Goal: Task Accomplishment & Management: Manage account settings

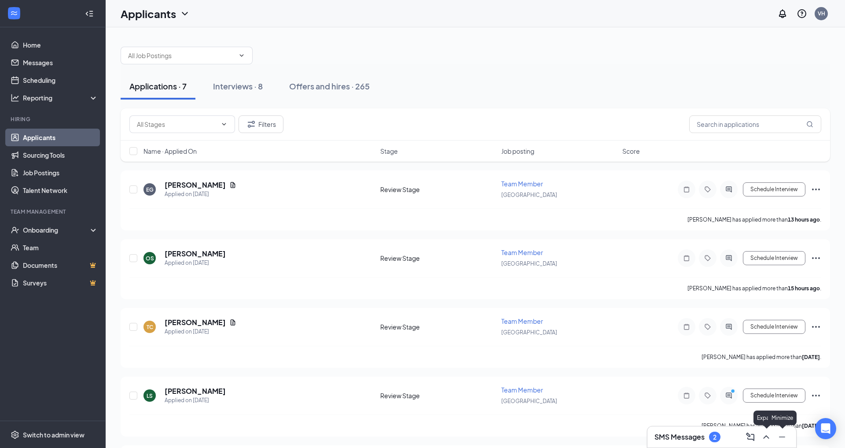
click at [770, 437] on icon "ChevronUp" at bounding box center [766, 436] width 11 height 11
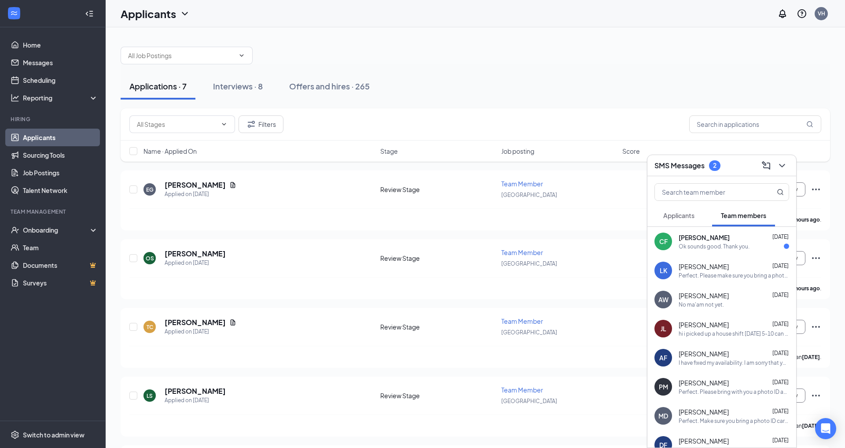
click at [721, 243] on div "Ok sounds good. Thank you." at bounding box center [714, 246] width 71 height 7
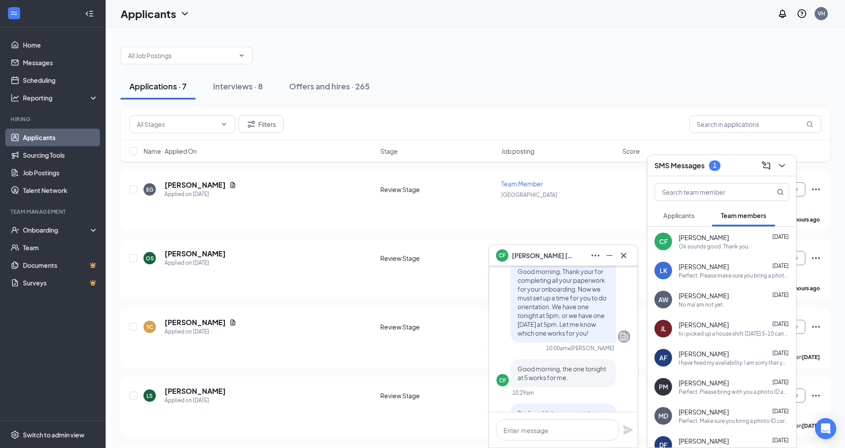
scroll to position [-108, 0]
click at [627, 254] on icon "Cross" at bounding box center [623, 255] width 11 height 11
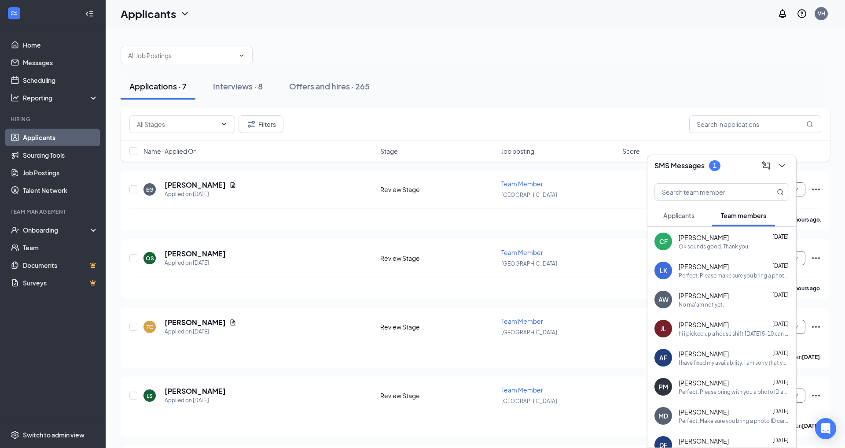
click at [692, 219] on div "Applicants" at bounding box center [678, 215] width 31 height 9
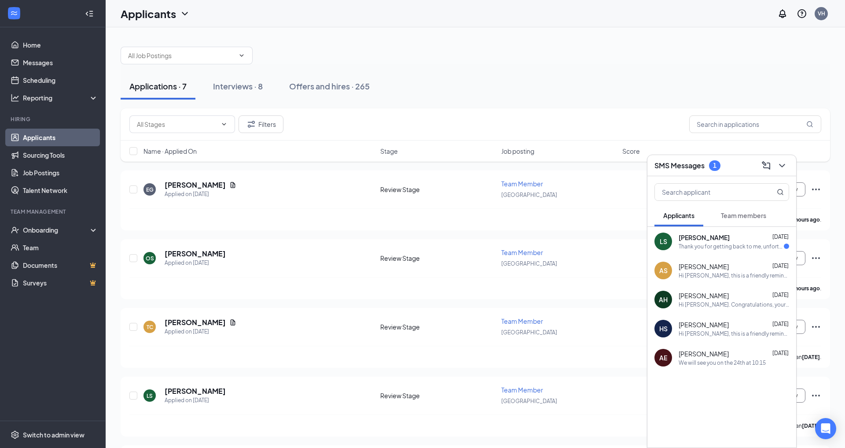
click at [718, 235] on div "[PERSON_NAME] [DATE]" at bounding box center [734, 237] width 110 height 9
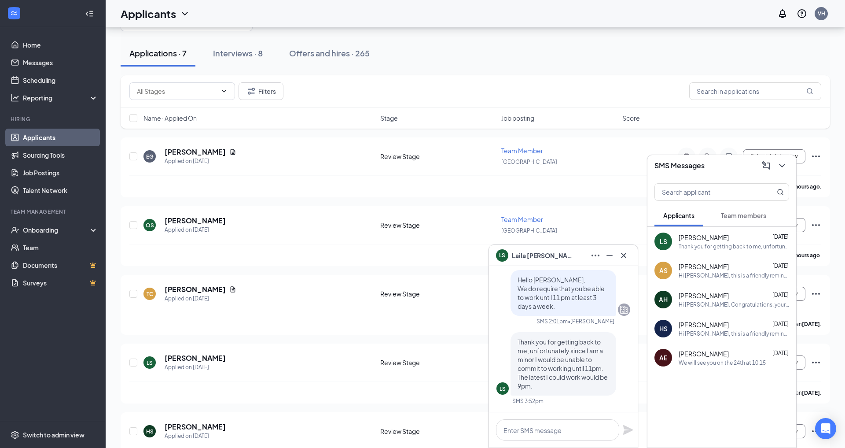
scroll to position [33, 0]
click at [180, 353] on h5 "[PERSON_NAME]" at bounding box center [195, 358] width 61 height 10
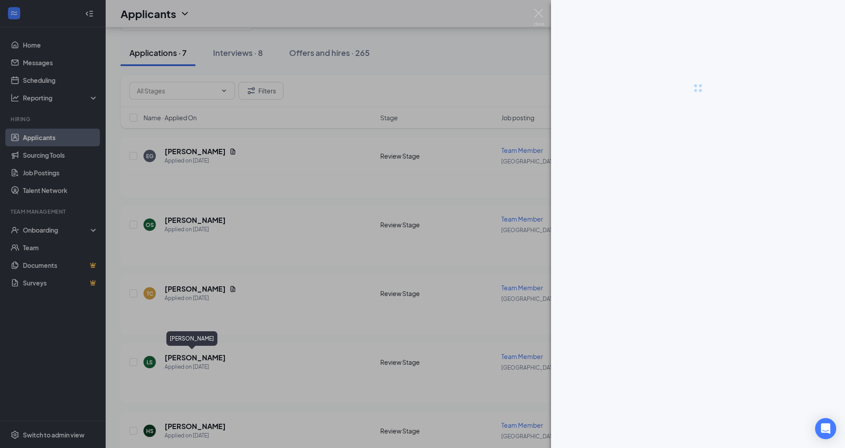
click at [622, 259] on div at bounding box center [698, 224] width 294 height 448
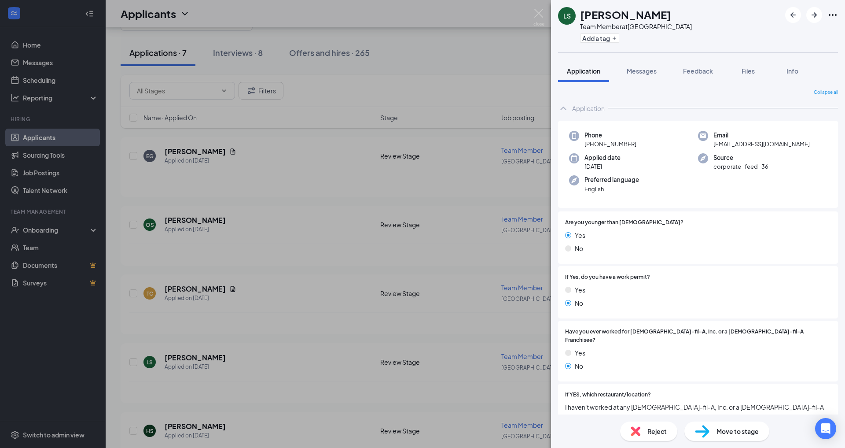
click at [661, 433] on span "Reject" at bounding box center [656, 431] width 19 height 10
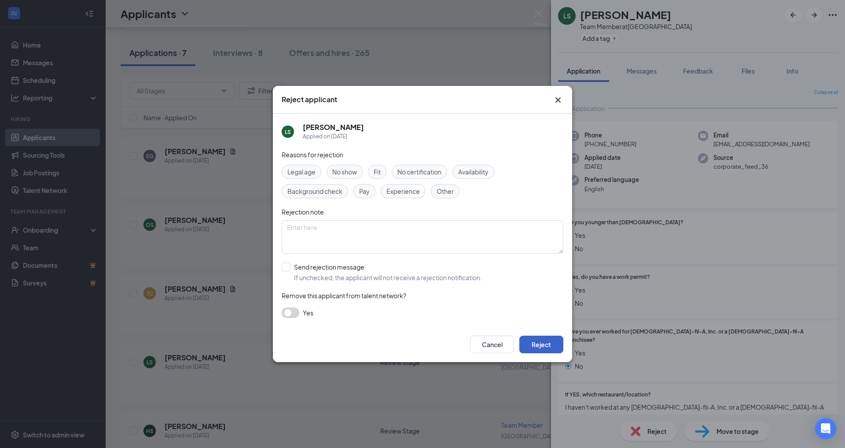
click at [558, 341] on button "Reject" at bounding box center [541, 344] width 44 height 18
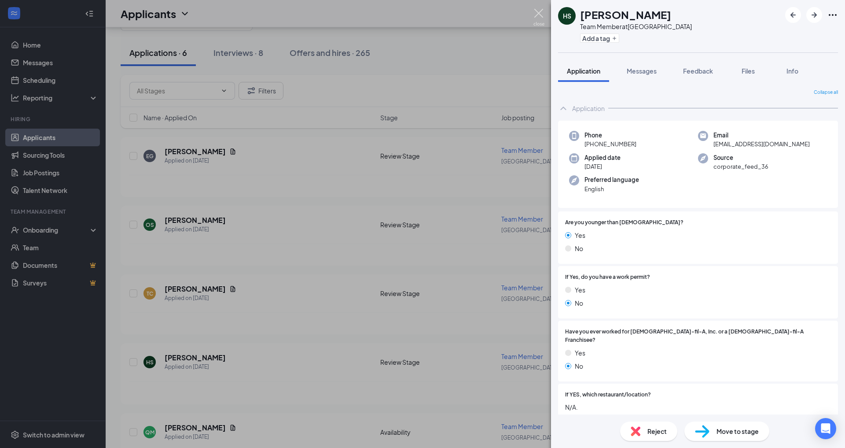
click at [537, 9] on img at bounding box center [538, 17] width 11 height 17
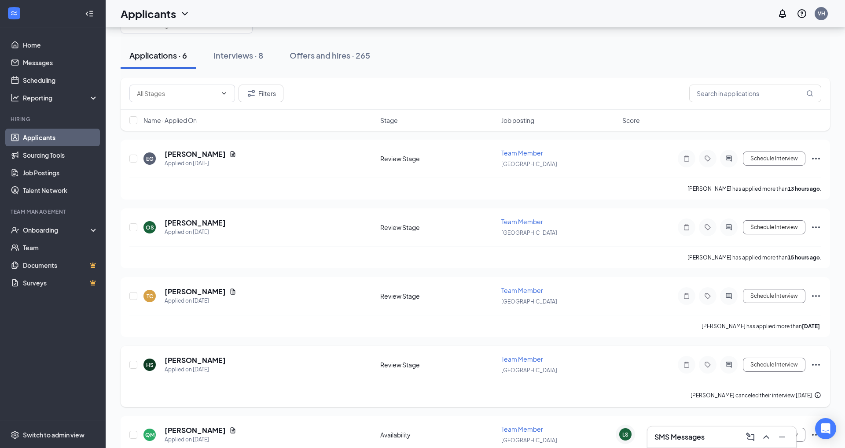
scroll to position [133, 0]
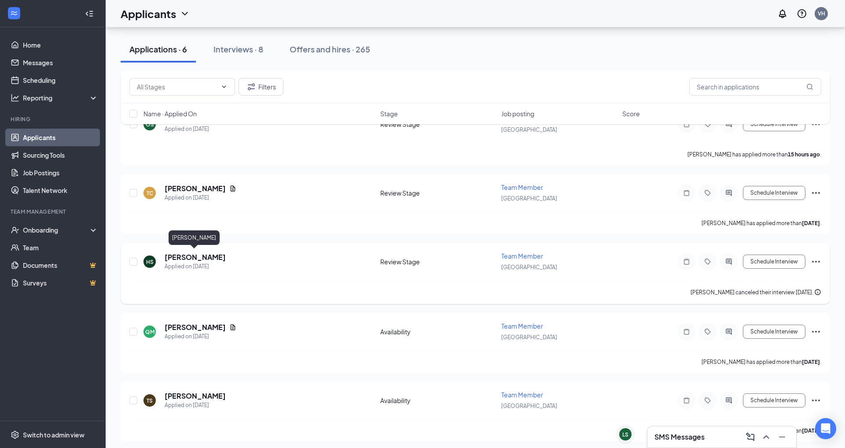
click at [188, 254] on h5 "[PERSON_NAME]" at bounding box center [195, 257] width 61 height 10
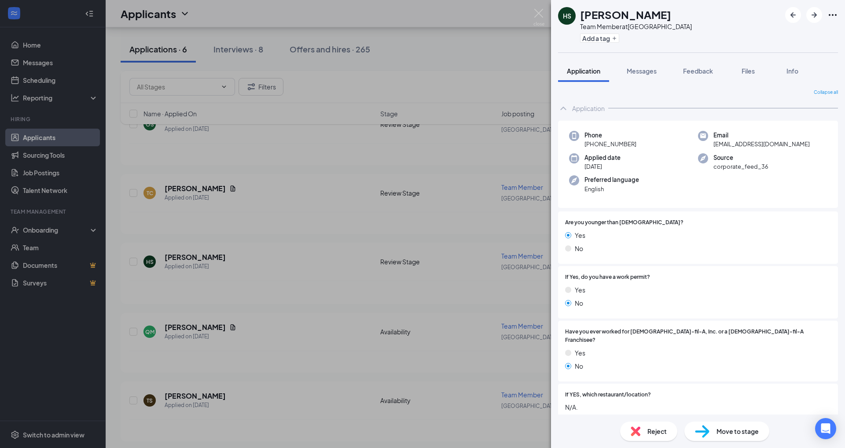
click at [723, 437] on div "Move to stage" at bounding box center [726, 430] width 85 height 19
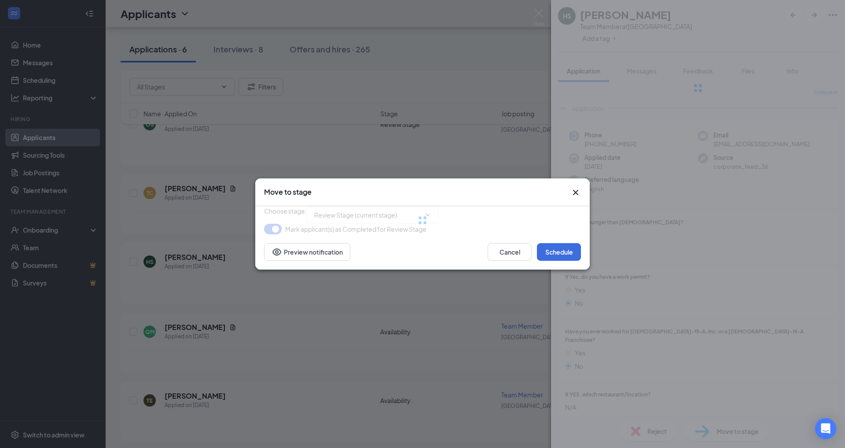
type input "Onsite Interview (next stage)"
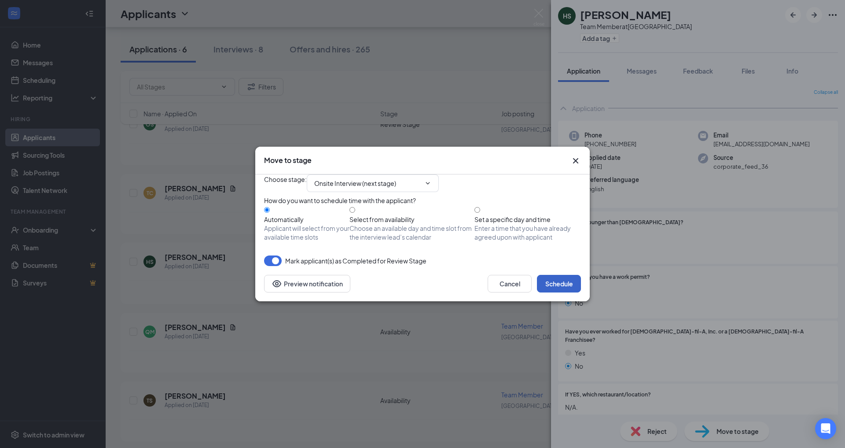
click at [557, 292] on button "Schedule" at bounding box center [559, 284] width 44 height 18
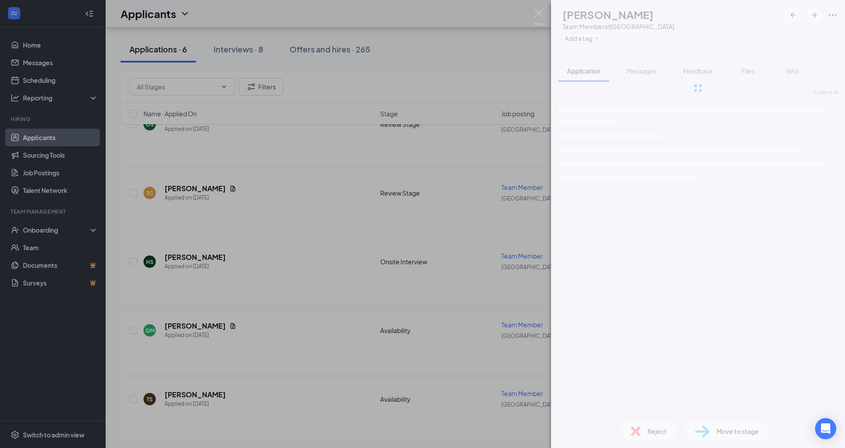
scroll to position [132, 0]
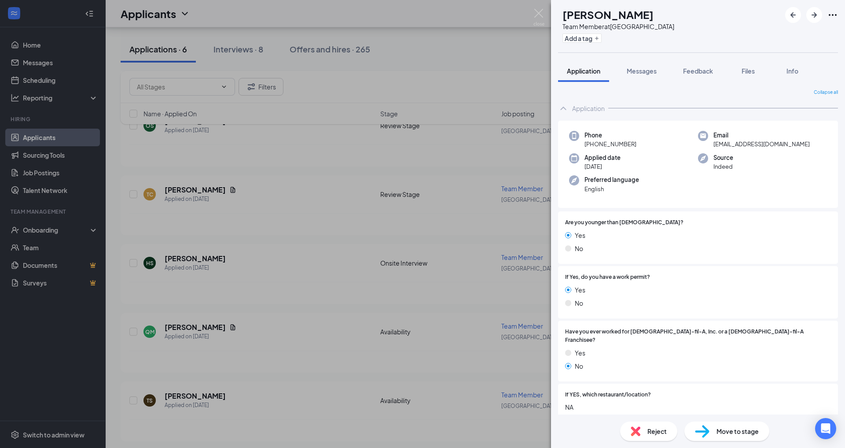
click at [198, 188] on div "QM [PERSON_NAME] Team Member at [GEOGRAPHIC_DATA] Add a tag Application Message…" at bounding box center [422, 224] width 845 height 448
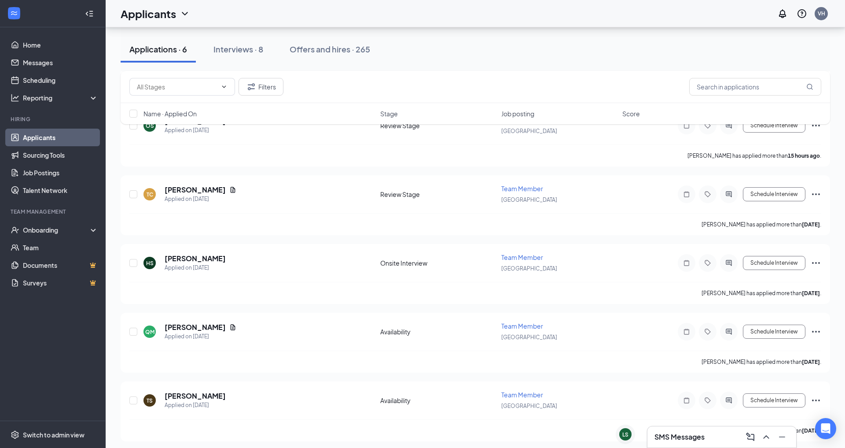
scroll to position [64, 0]
click at [181, 254] on h5 "[PERSON_NAME]" at bounding box center [195, 258] width 61 height 10
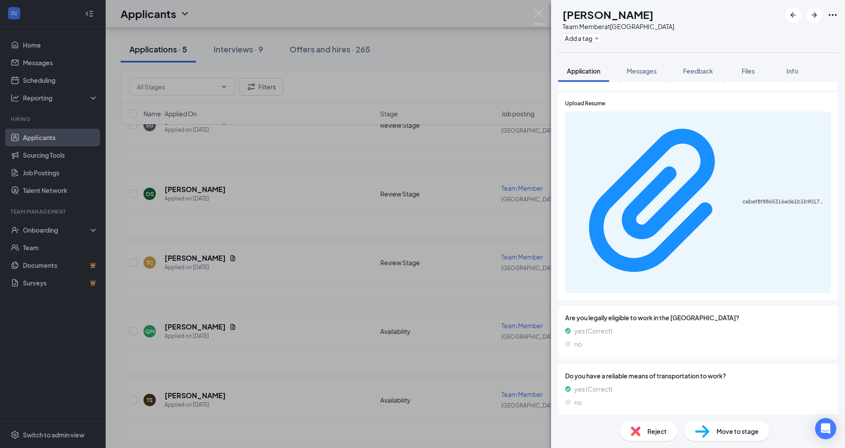
scroll to position [404, 0]
click at [634, 78] on button "Messages" at bounding box center [642, 71] width 48 height 22
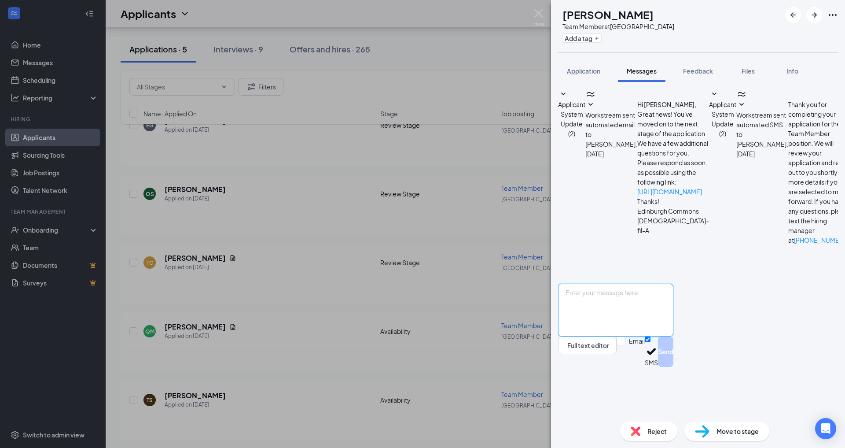
click at [646, 336] on textarea at bounding box center [615, 309] width 115 height 53
type textarea "Hello [PERSON_NAME], we do hire are [DEMOGRAPHIC_DATA] employees at $17. Let me…"
click at [645, 367] on input "Email" at bounding box center [631, 351] width 28 height 30
checkbox input "true"
click at [661, 369] on button "Send" at bounding box center [653, 352] width 15 height 33
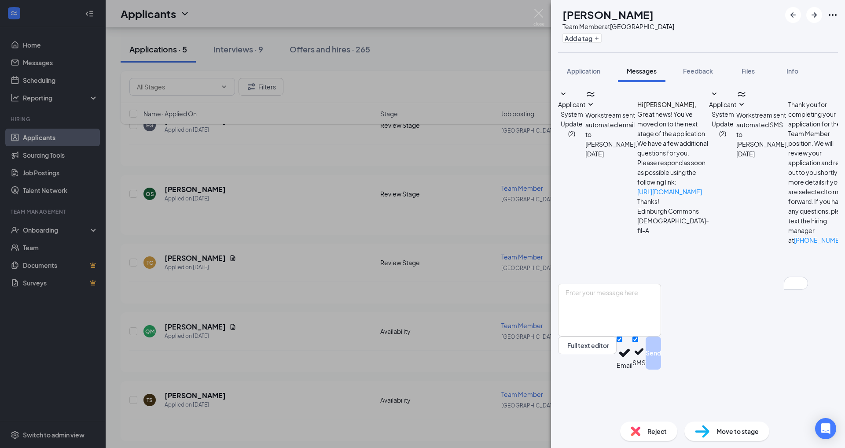
scroll to position [71, 0]
click at [536, 15] on img at bounding box center [538, 17] width 11 height 17
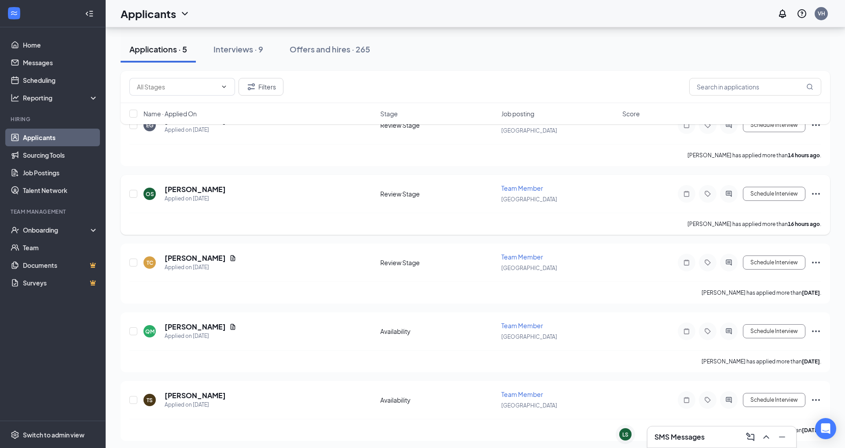
click at [414, 191] on div "Review Stage" at bounding box center [438, 193] width 116 height 9
click at [402, 193] on div "Review Stage" at bounding box center [438, 193] width 116 height 9
click at [191, 186] on h5 "[PERSON_NAME]" at bounding box center [195, 189] width 61 height 10
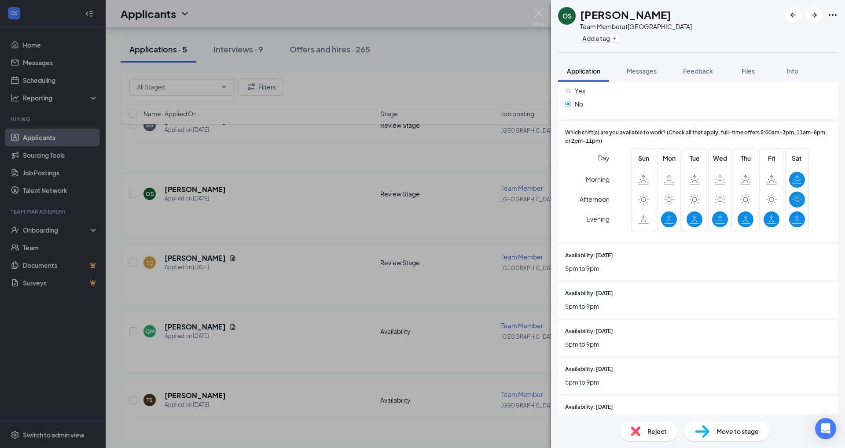
scroll to position [665, 0]
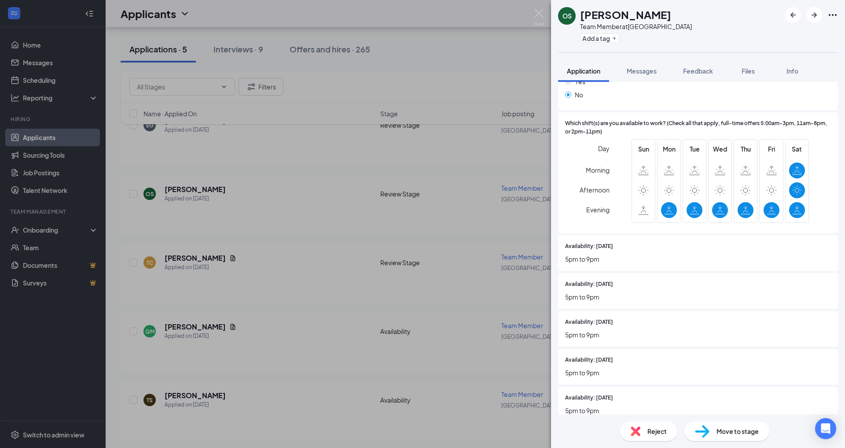
click at [593, 254] on span "5pm to 9pm" at bounding box center [698, 259] width 266 height 10
click at [645, 68] on span "Messages" at bounding box center [642, 71] width 30 height 8
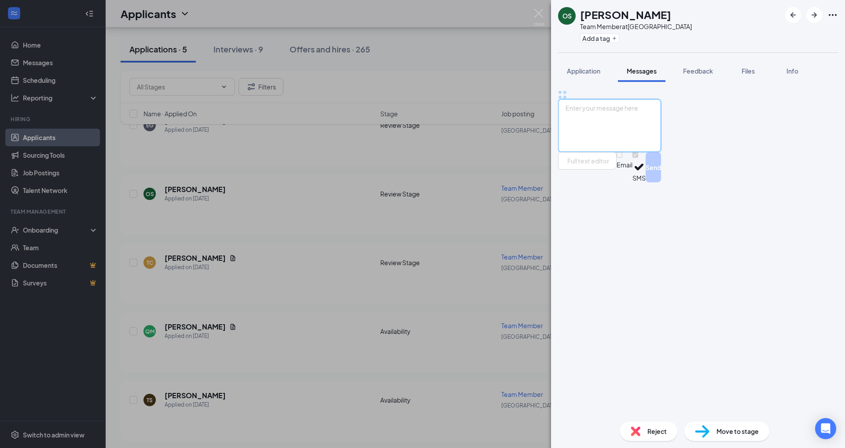
click at [614, 152] on textarea at bounding box center [609, 125] width 103 height 53
click at [614, 152] on textarea "To enrich screen reader interactions, please activate Accessibility in Grammarl…" at bounding box center [609, 125] width 103 height 53
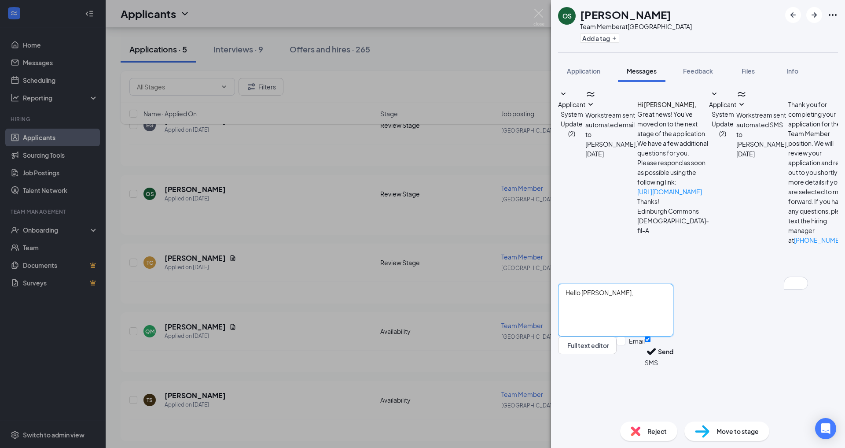
click at [641, 336] on textarea "Hello [PERSON_NAME]," at bounding box center [615, 309] width 115 height 53
type textarea "Hello [PERSON_NAME], we require that you can work until 11 pm, 3 days a week. L…"
click at [645, 367] on input "Email" at bounding box center [631, 351] width 28 height 30
checkbox input "true"
type textarea "Hello [PERSON_NAME], we require that you work until 11 pm, 3 days a week. Let m…"
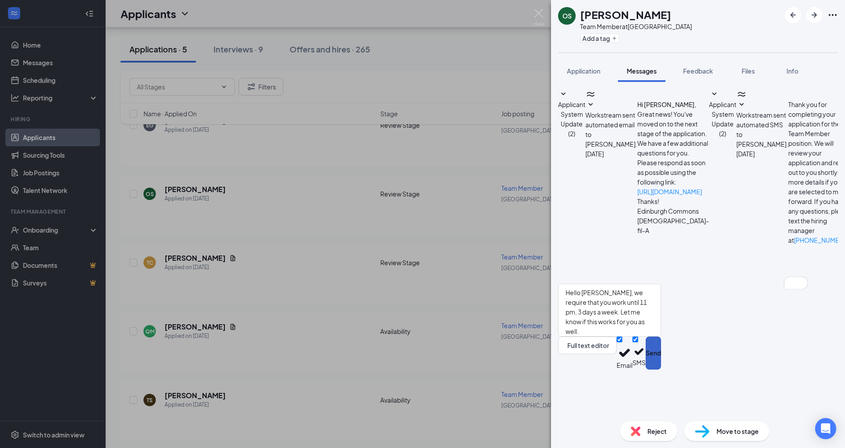
click at [661, 369] on button "Send" at bounding box center [653, 352] width 15 height 33
click at [543, 15] on img at bounding box center [538, 17] width 11 height 17
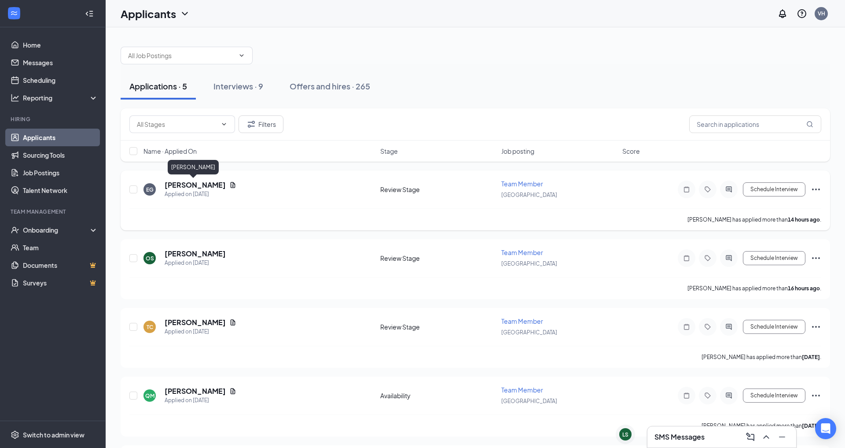
click at [199, 184] on h5 "[PERSON_NAME]" at bounding box center [195, 185] width 61 height 10
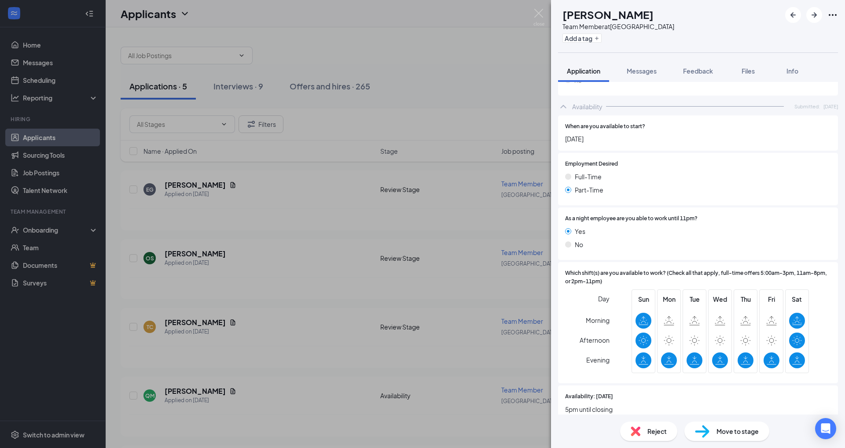
scroll to position [854, 0]
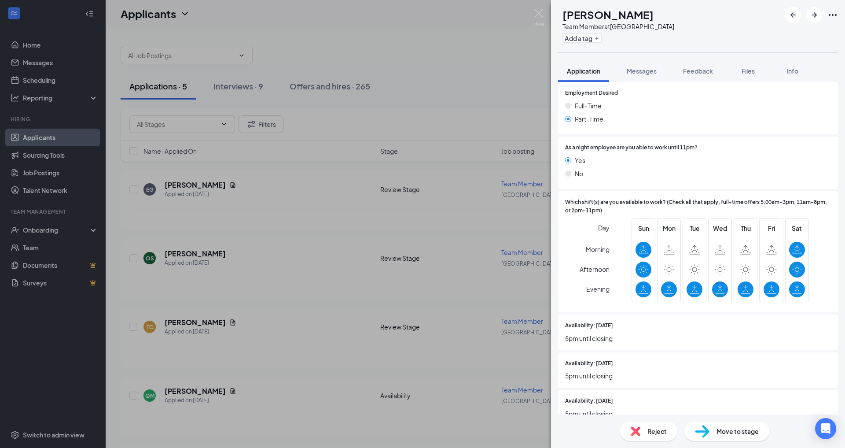
click at [658, 433] on span "Reject" at bounding box center [656, 431] width 19 height 10
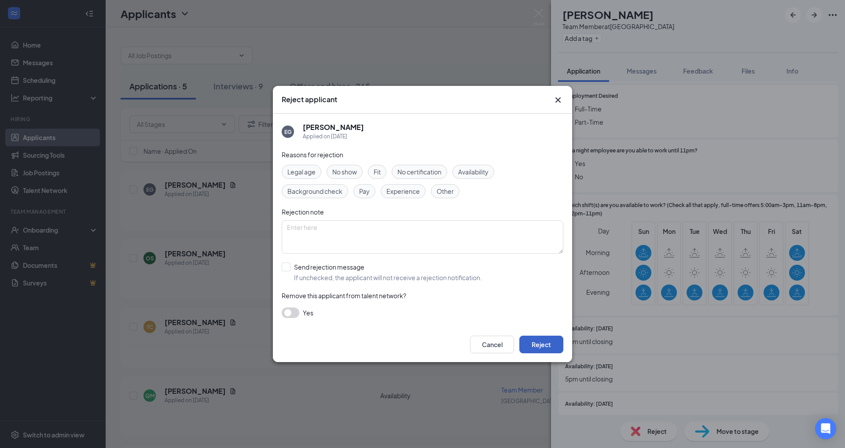
click at [546, 346] on button "Reject" at bounding box center [541, 344] width 44 height 18
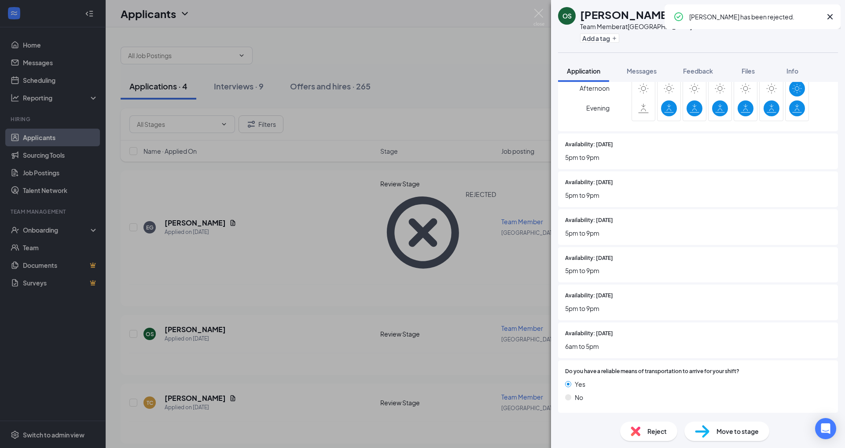
scroll to position [758, 0]
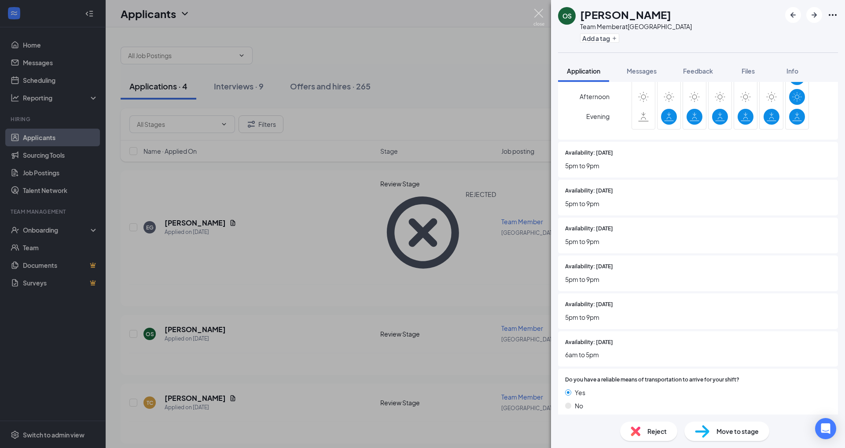
click at [536, 15] on img at bounding box center [538, 17] width 11 height 17
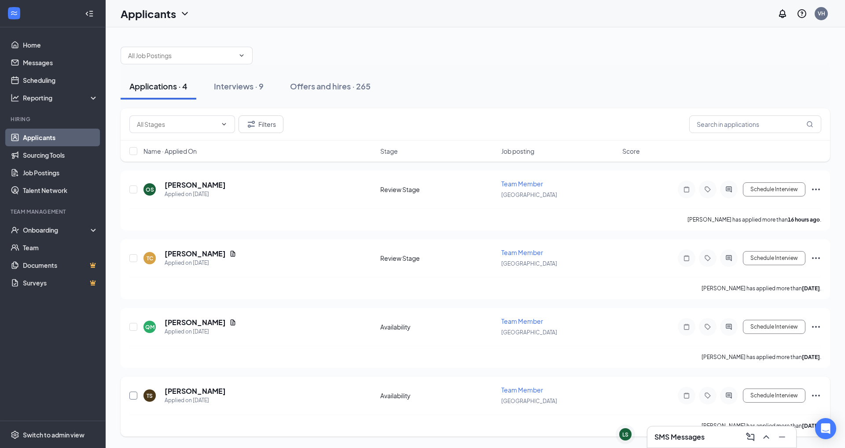
click at [132, 391] on input "checkbox" at bounding box center [133, 395] width 8 height 8
checkbox input "true"
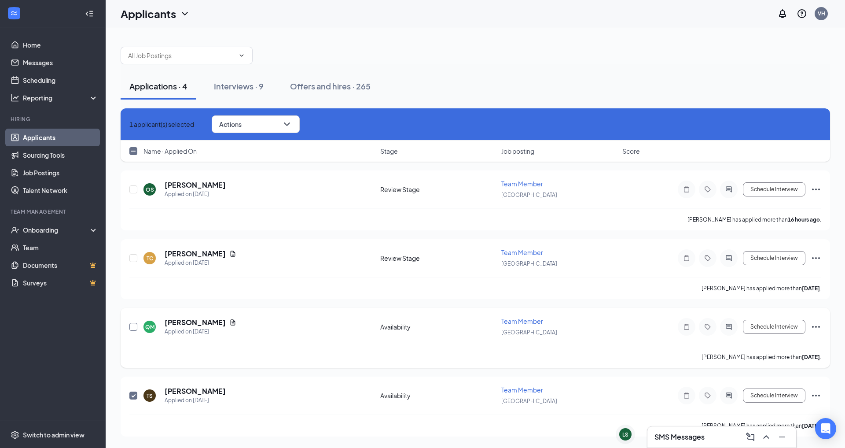
click at [136, 323] on input "checkbox" at bounding box center [133, 327] width 8 height 8
checkbox input "true"
click at [302, 114] on div "2 applicant(s) selected Actions" at bounding box center [476, 124] width 710 height 32
click at [298, 123] on button "Actions" at bounding box center [256, 124] width 88 height 18
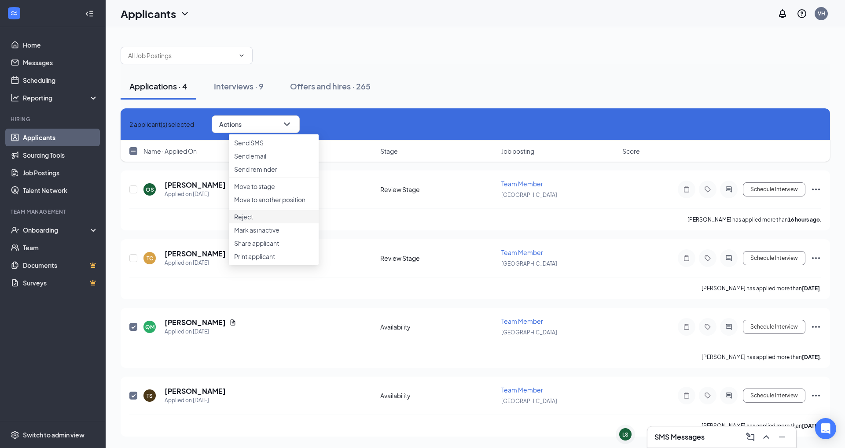
click at [257, 221] on p "Reject" at bounding box center [273, 216] width 79 height 9
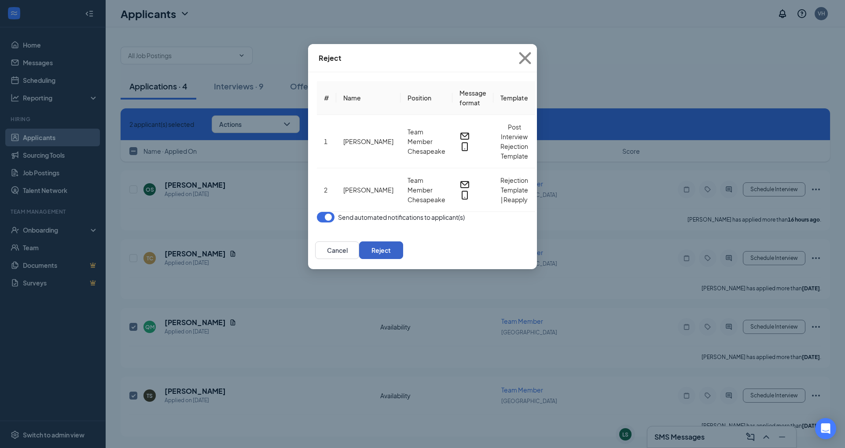
click at [403, 241] on button "Reject" at bounding box center [381, 250] width 44 height 18
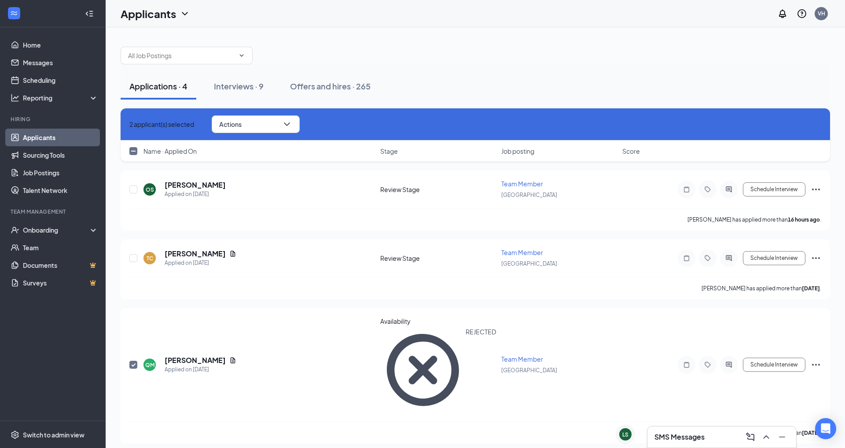
click at [408, 60] on div at bounding box center [476, 51] width 710 height 26
